Goal: Transaction & Acquisition: Purchase product/service

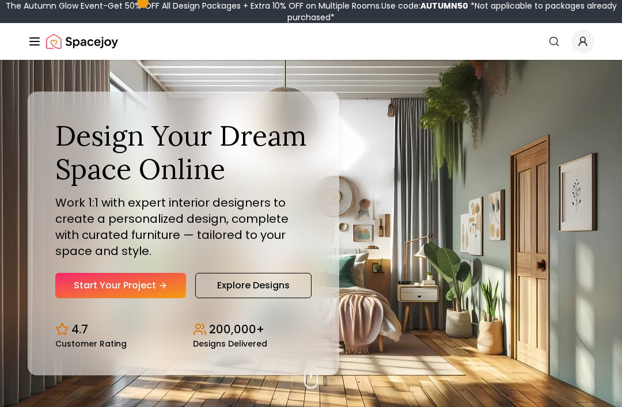
click at [155, 298] on link "Start Your Project" at bounding box center [120, 285] width 131 height 25
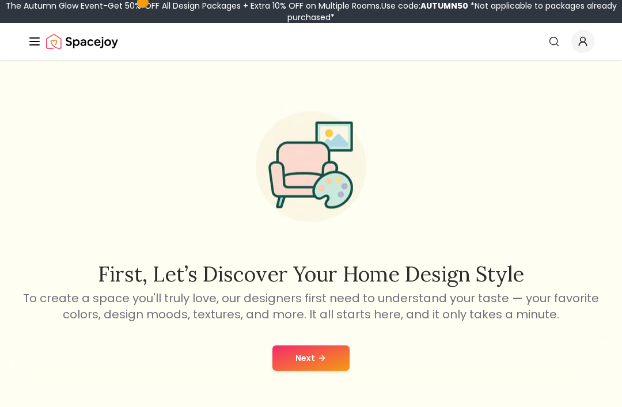
click at [309, 357] on button "Next" at bounding box center [310, 357] width 77 height 25
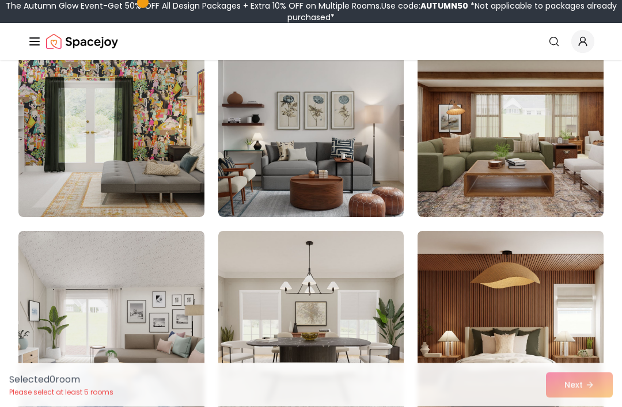
scroll to position [538, 0]
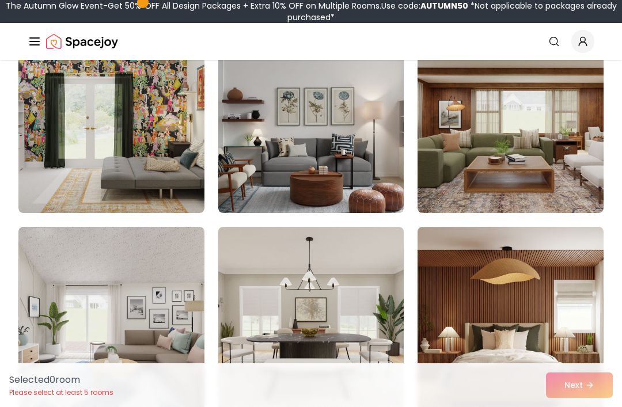
click at [478, 148] on img at bounding box center [510, 121] width 186 height 184
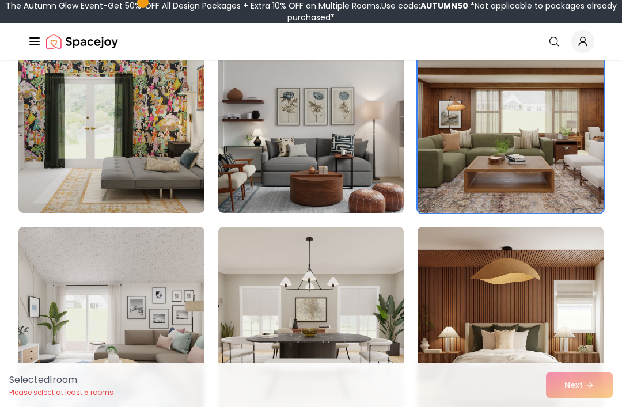
click at [478, 148] on img at bounding box center [510, 121] width 186 height 184
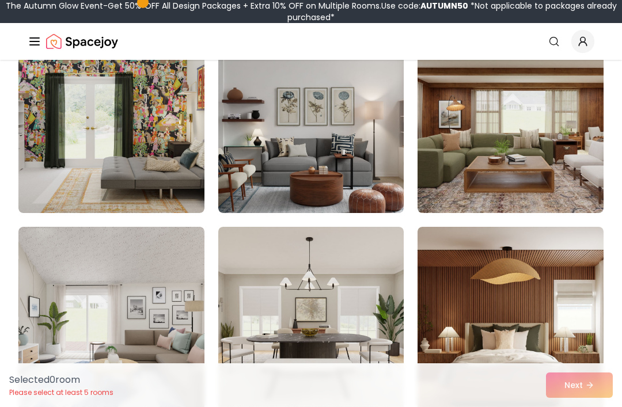
click at [470, 188] on img at bounding box center [510, 121] width 186 height 184
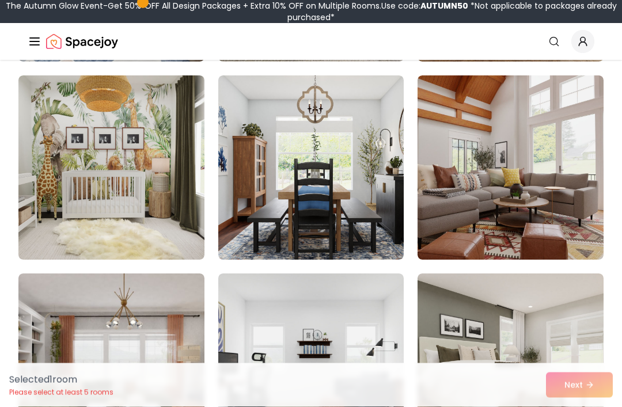
click at [479, 136] on img at bounding box center [510, 168] width 186 height 184
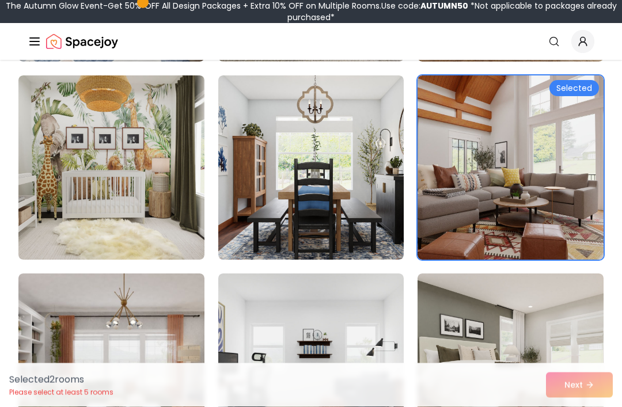
click at [478, 135] on img at bounding box center [510, 168] width 186 height 184
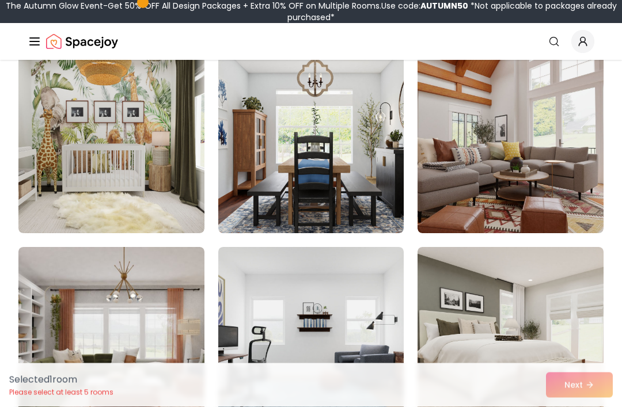
scroll to position [933, 0]
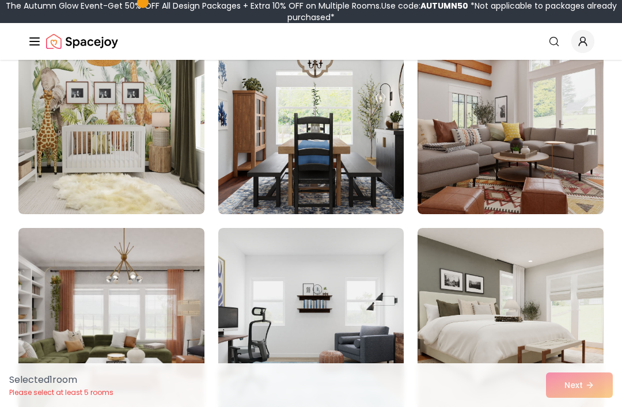
click at [479, 143] on img at bounding box center [510, 122] width 186 height 184
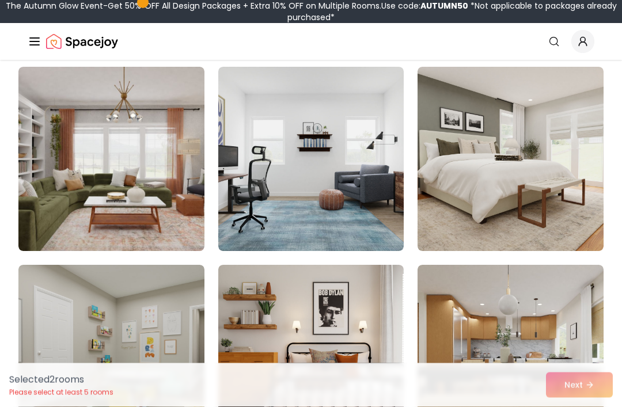
scroll to position [1094, 0]
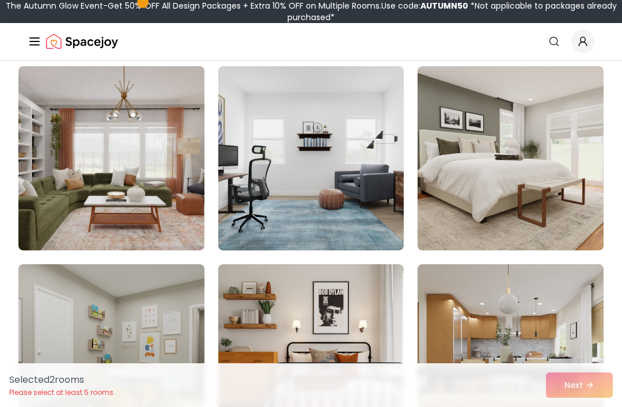
click at [151, 208] on img at bounding box center [111, 158] width 186 height 184
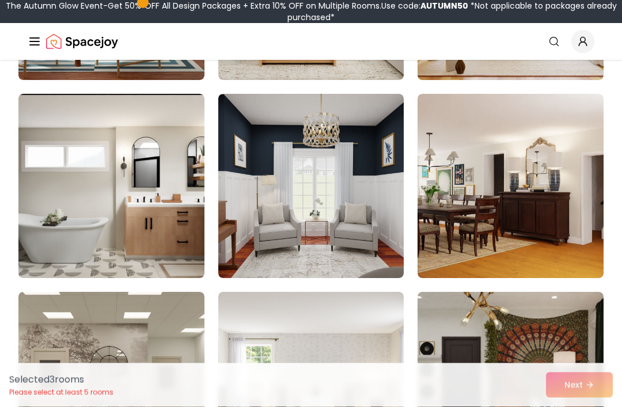
scroll to position [1661, 0]
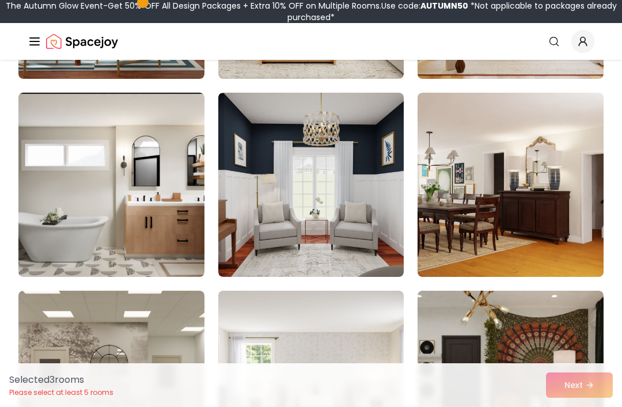
click at [167, 223] on img at bounding box center [111, 185] width 186 height 184
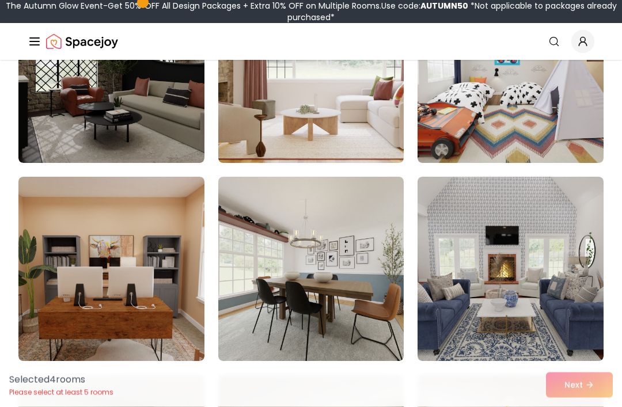
scroll to position [2370, 0]
click at [517, 298] on img at bounding box center [510, 269] width 186 height 184
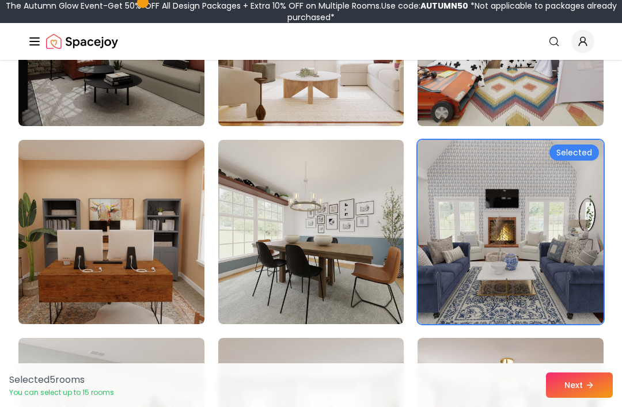
click at [538, 284] on img at bounding box center [510, 232] width 186 height 184
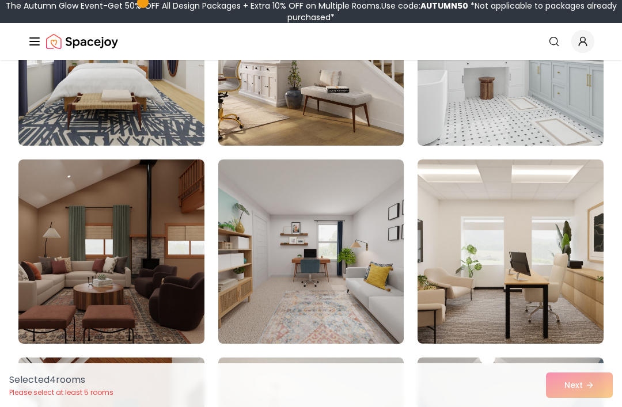
scroll to position [2981, 0]
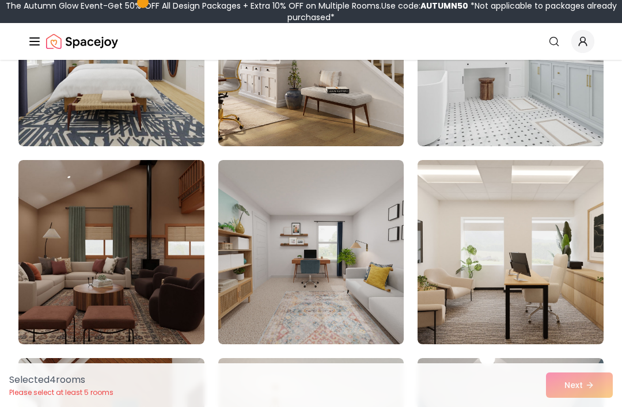
click at [158, 310] on img at bounding box center [111, 252] width 186 height 184
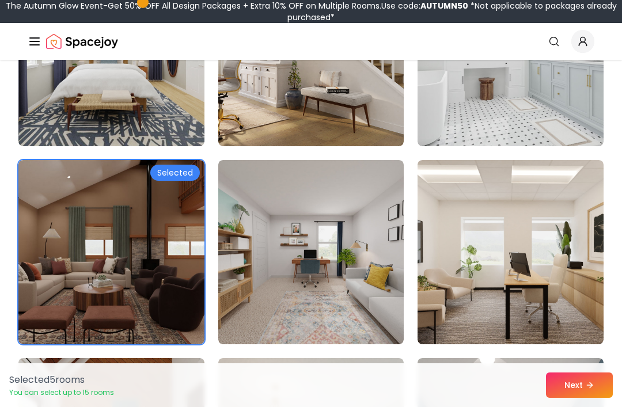
click at [583, 398] on button "Next" at bounding box center [579, 384] width 67 height 25
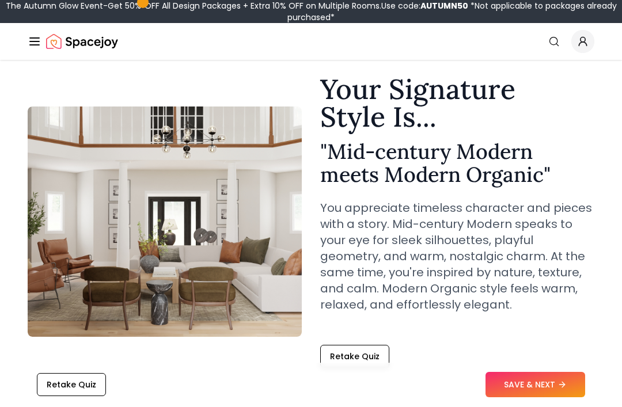
scroll to position [32, 0]
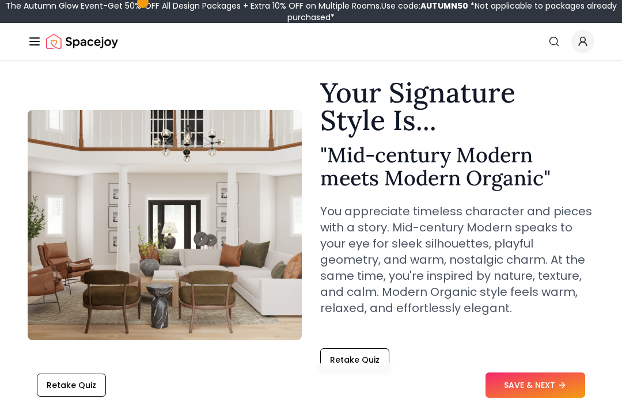
click at [532, 398] on button "SAVE & NEXT" at bounding box center [535, 384] width 100 height 25
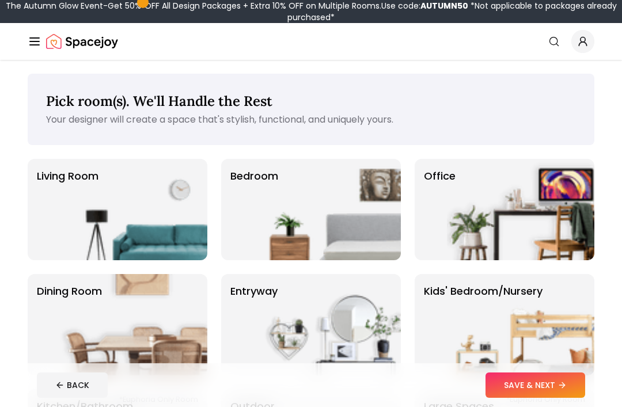
click at [490, 212] on img at bounding box center [520, 209] width 147 height 101
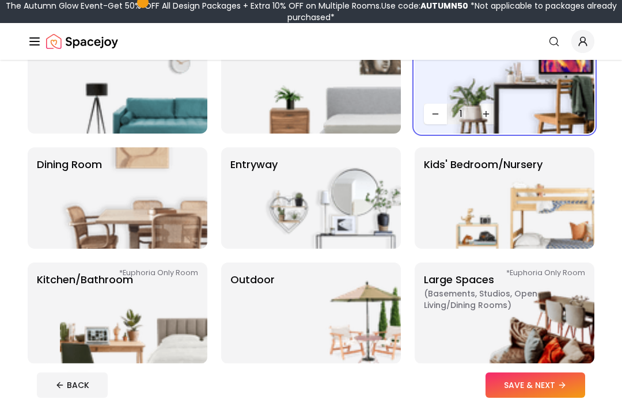
scroll to position [126, 0]
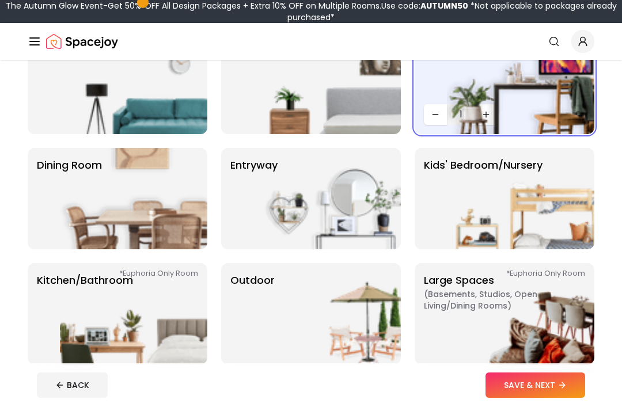
click at [511, 298] on img at bounding box center [520, 313] width 147 height 101
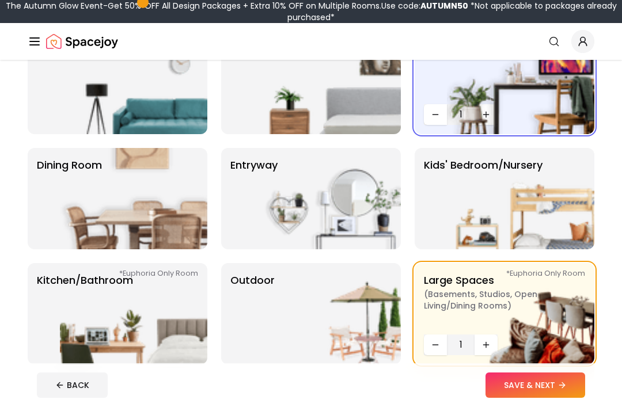
click at [550, 398] on button "SAVE & NEXT" at bounding box center [535, 384] width 100 height 25
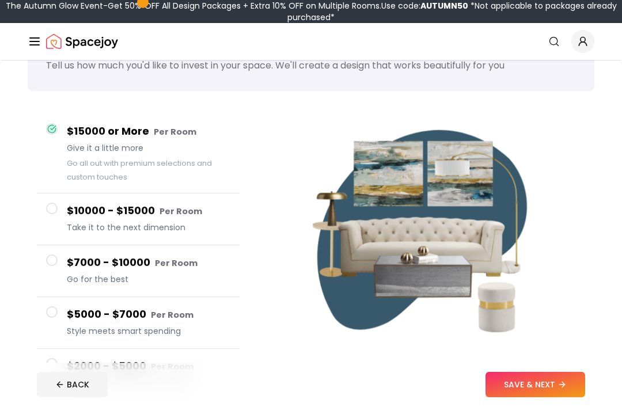
scroll to position [55, 0]
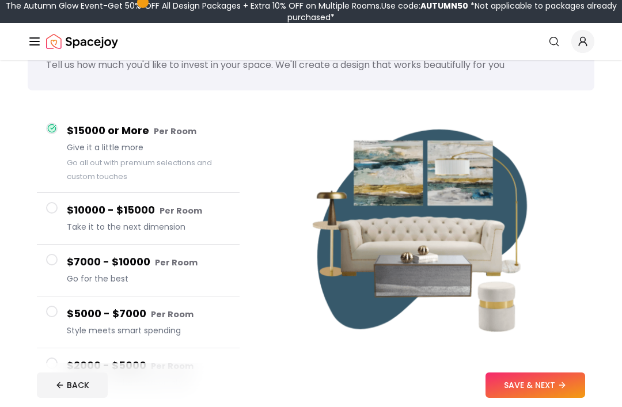
click at [102, 374] on div "$2000 - $5000 Per Room Small on numbers, big on style" at bounding box center [148, 373] width 163 height 33
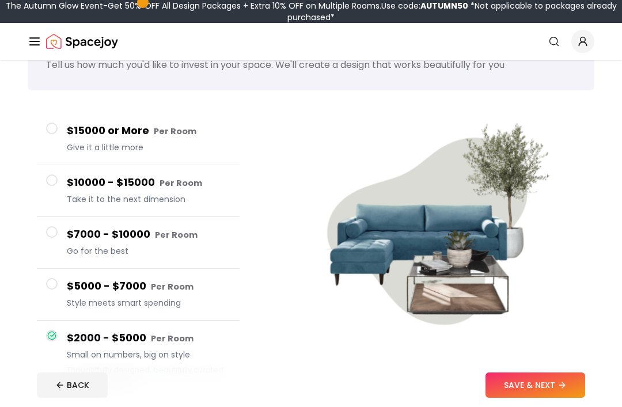
click at [523, 398] on button "SAVE & NEXT" at bounding box center [535, 384] width 100 height 25
